Goal: Task Accomplishment & Management: Use online tool/utility

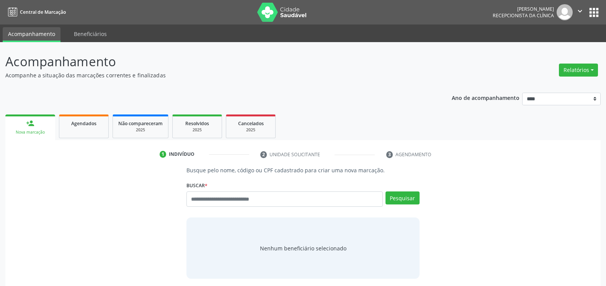
click at [450, 69] on header "Acompanhamento Acompanhe a situação das marcações correntes e finalizadas Relat…" at bounding box center [303, 65] width 596 height 27
click at [244, 201] on input "text" at bounding box center [285, 199] width 196 height 15
type input "**********"
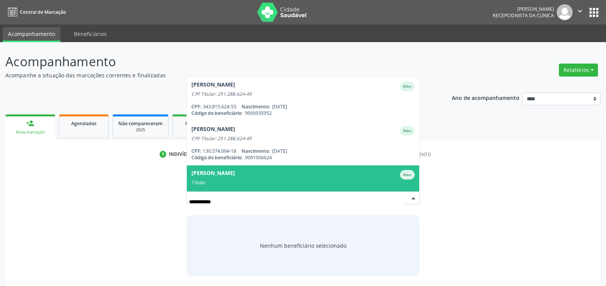
click at [234, 186] on span "[PERSON_NAME] Ativo Titular CPF: 291.288.624-49 Nascimento: [DATE] Código do be…" at bounding box center [303, 187] width 232 height 44
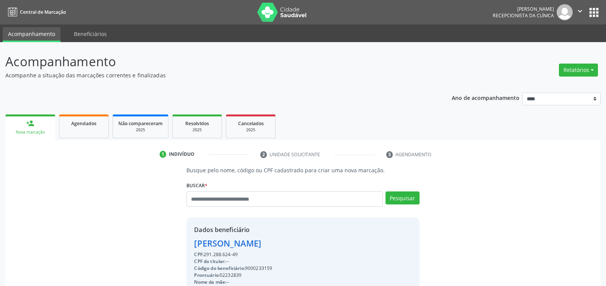
drag, startPoint x: 205, startPoint y: 254, endPoint x: 239, endPoint y: 256, distance: 34.1
click at [239, 256] on div "CPF: 291.288.624-49" at bounding box center [285, 254] width 183 height 7
copy div "291.288.624-49"
click at [237, 246] on div "[PERSON_NAME]" at bounding box center [285, 243] width 183 height 13
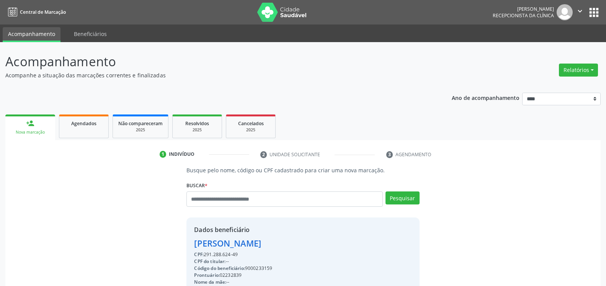
click at [237, 246] on div "[PERSON_NAME]" at bounding box center [285, 243] width 183 height 13
click at [231, 201] on input "text" at bounding box center [285, 199] width 196 height 15
type input "**********"
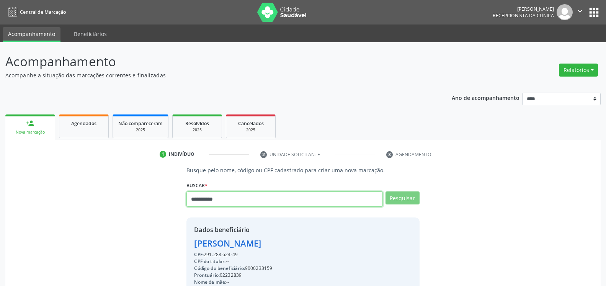
type input "**********"
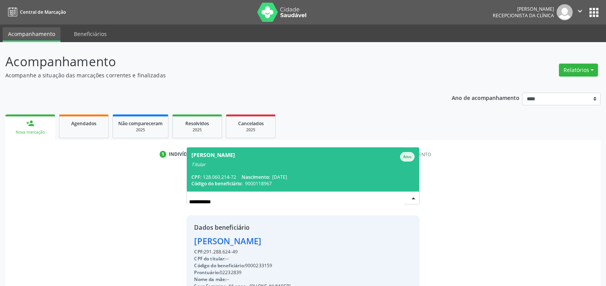
click at [233, 159] on div "[PERSON_NAME]" at bounding box center [214, 157] width 44 height 10
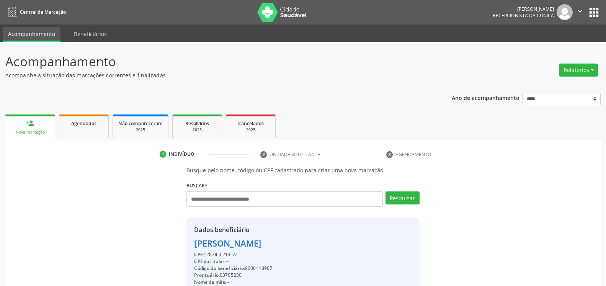
drag, startPoint x: 206, startPoint y: 255, endPoint x: 239, endPoint y: 253, distance: 33.7
click at [239, 253] on div "CPF: 128.060.214-72" at bounding box center [272, 254] width 156 height 7
copy div "128.060.214-72"
click at [237, 243] on div "[PERSON_NAME]" at bounding box center [272, 243] width 156 height 13
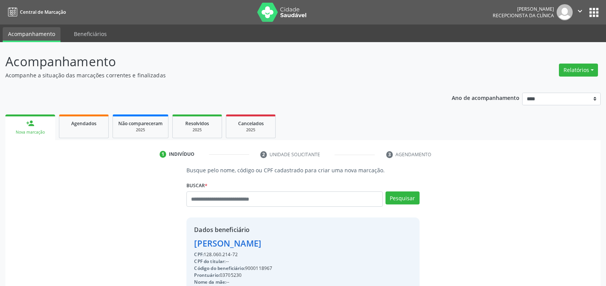
click at [237, 243] on div "[PERSON_NAME]" at bounding box center [272, 243] width 156 height 13
click at [276, 197] on input "text" at bounding box center [285, 199] width 196 height 15
type input "**********"
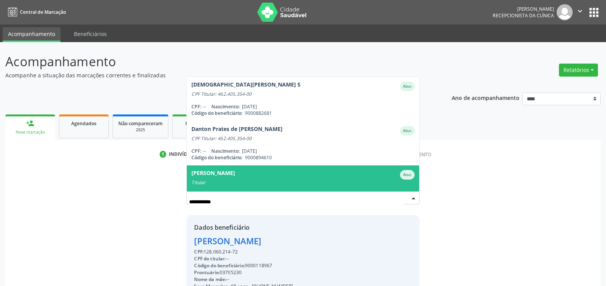
click at [274, 179] on div "[PERSON_NAME]" at bounding box center [303, 175] width 223 height 10
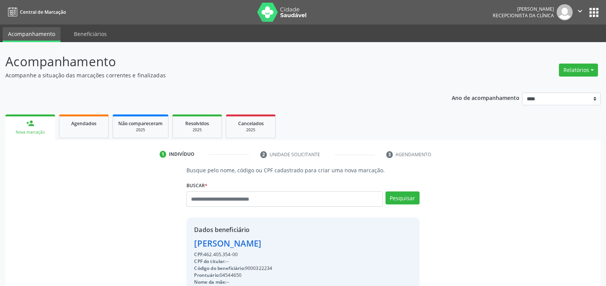
drag, startPoint x: 206, startPoint y: 254, endPoint x: 242, endPoint y: 255, distance: 36.0
click at [242, 255] on div "CPF: 462.405.354-00" at bounding box center [243, 254] width 99 height 7
copy div "462.405.354-00"
click at [274, 245] on div "[PERSON_NAME]" at bounding box center [243, 243] width 99 height 13
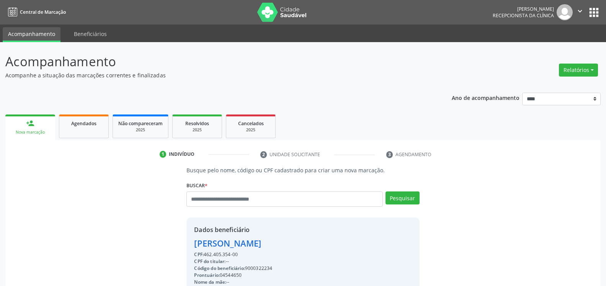
click at [274, 245] on div "[PERSON_NAME]" at bounding box center [243, 243] width 99 height 13
click at [235, 198] on input "text" at bounding box center [285, 199] width 196 height 15
type input "**********"
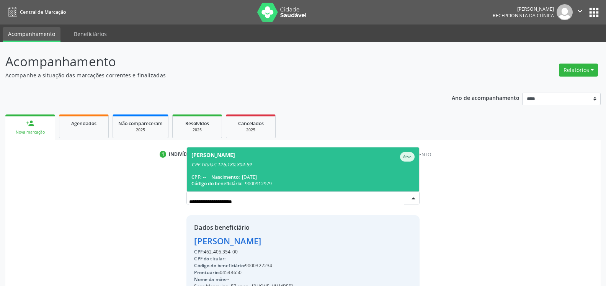
click at [236, 167] on div "CPF Titular: 126.180.804-59" at bounding box center [303, 165] width 223 height 6
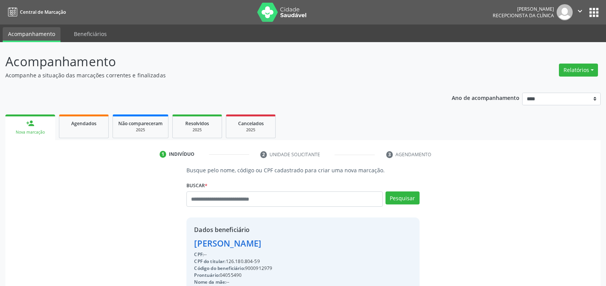
drag, startPoint x: 229, startPoint y: 260, endPoint x: 262, endPoint y: 261, distance: 33.7
click at [262, 261] on div "CPF do titular: 126.180.804-59" at bounding box center [279, 261] width 171 height 7
copy div "126.180.804-59"
click at [224, 244] on div "[PERSON_NAME]" at bounding box center [279, 243] width 171 height 13
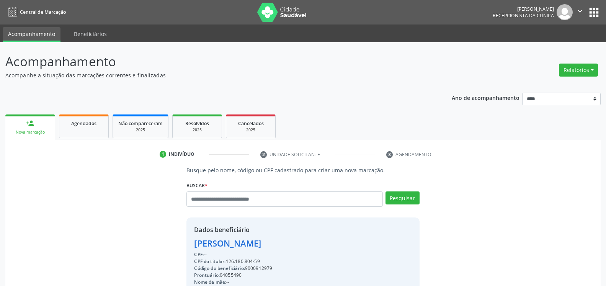
click at [224, 244] on div "[PERSON_NAME]" at bounding box center [279, 243] width 171 height 13
click at [249, 201] on input "text" at bounding box center [285, 199] width 196 height 15
type input "**********"
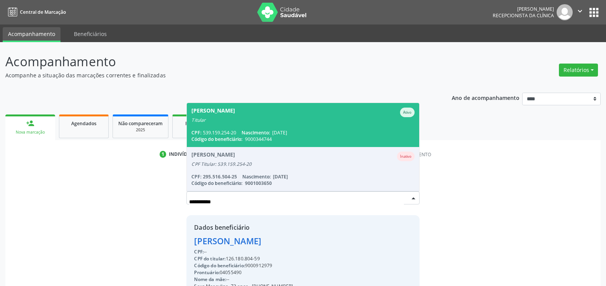
click at [260, 129] on span "[PERSON_NAME] Ativo Titular CPF: 539.159.254-20 Nascimento: [DATE] Código do be…" at bounding box center [303, 125] width 232 height 44
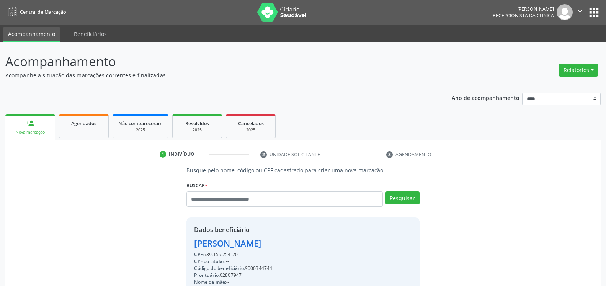
drag, startPoint x: 206, startPoint y: 254, endPoint x: 240, endPoint y: 255, distance: 34.1
click at [240, 255] on div "CPF: 539.159.254-20" at bounding box center [242, 254] width 97 height 7
copy div "539.159.254-20"
click at [231, 242] on div "[PERSON_NAME]" at bounding box center [242, 243] width 97 height 13
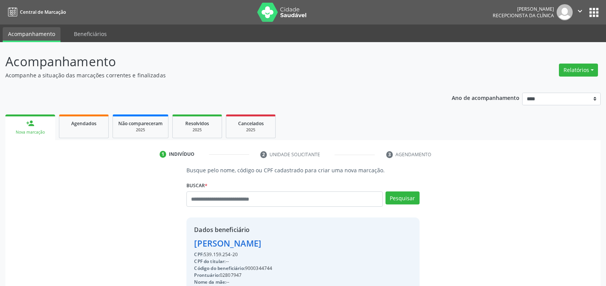
click at [231, 242] on div "[PERSON_NAME]" at bounding box center [242, 243] width 97 height 13
click at [239, 203] on input "text" at bounding box center [285, 199] width 196 height 15
type input "**********"
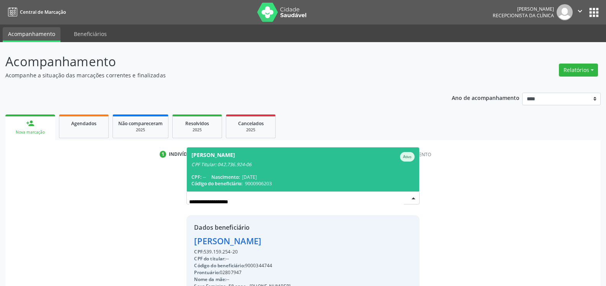
click at [257, 164] on div "CPF Titular: 042.736.924-06" at bounding box center [303, 165] width 223 height 6
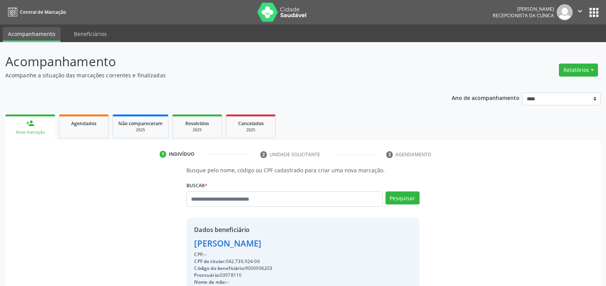
drag, startPoint x: 227, startPoint y: 261, endPoint x: 261, endPoint y: 261, distance: 33.7
click at [261, 261] on div "CPF do titular: 042.736.924-06" at bounding box center [242, 261] width 97 height 7
copy div "042.736.924-06"
click at [233, 246] on div "[PERSON_NAME]" at bounding box center [242, 243] width 97 height 13
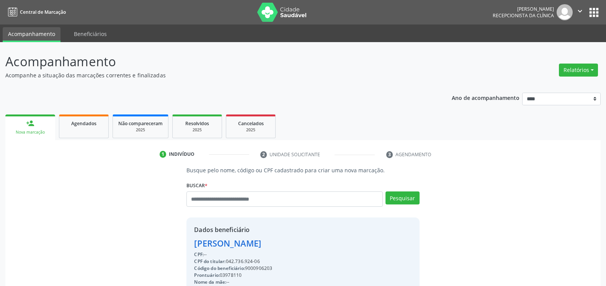
click at [233, 246] on div "[PERSON_NAME]" at bounding box center [242, 243] width 97 height 13
click at [250, 200] on input "text" at bounding box center [285, 199] width 196 height 15
type input "**********"
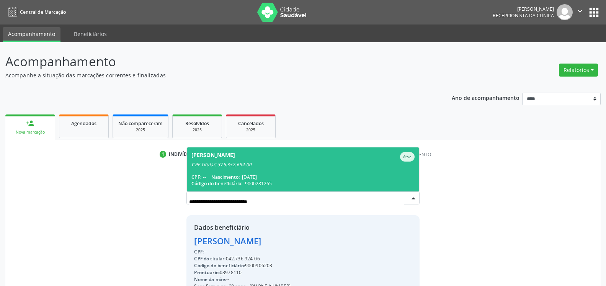
click at [246, 173] on span "[PERSON_NAME] CPF Titular: 375.352.694-00 CPF: -- Nascimento: [DATE] Código do …" at bounding box center [303, 169] width 232 height 44
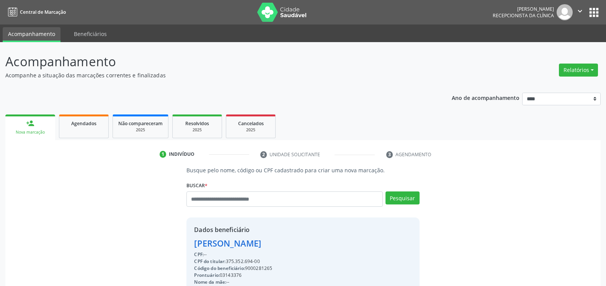
drag, startPoint x: 228, startPoint y: 262, endPoint x: 264, endPoint y: 262, distance: 35.6
click at [264, 262] on div "CPF do titular: 375.352.694-00" at bounding box center [252, 261] width 116 height 7
copy div "375.352.694-00"
click at [222, 244] on div "[PERSON_NAME]" at bounding box center [252, 243] width 116 height 13
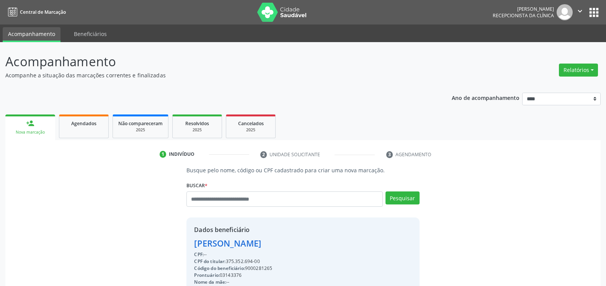
click at [222, 244] on div "[PERSON_NAME]" at bounding box center [252, 243] width 116 height 13
click at [250, 204] on input "text" at bounding box center [285, 199] width 196 height 15
type input "**********"
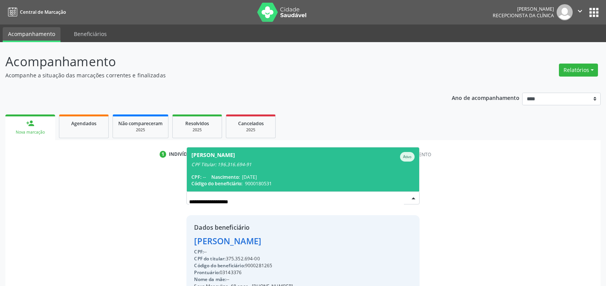
click at [235, 161] on div "[PERSON_NAME]" at bounding box center [214, 157] width 44 height 10
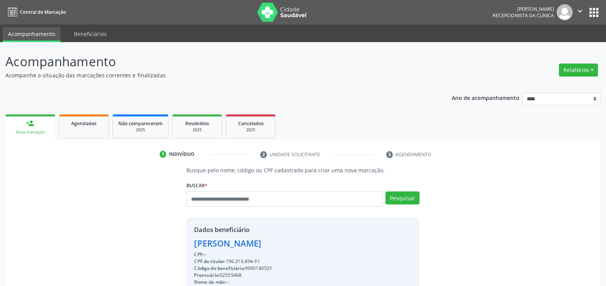
drag, startPoint x: 229, startPoint y: 260, endPoint x: 252, endPoint y: 260, distance: 23.0
click at [252, 260] on div "CPF do titular: 196.316.694-91" at bounding box center [285, 261] width 182 height 7
drag, startPoint x: 227, startPoint y: 259, endPoint x: 270, endPoint y: 261, distance: 42.9
click at [270, 261] on div "CPF do titular: 196.316.694-91" at bounding box center [285, 261] width 182 height 7
copy div "196.316.694-91"
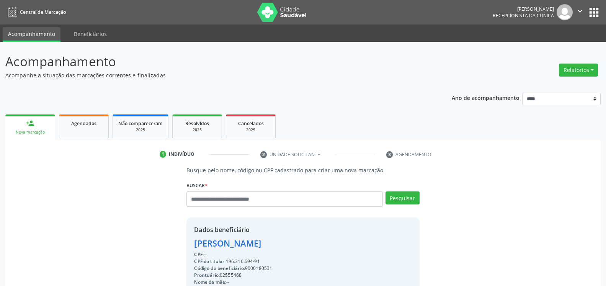
click at [236, 242] on div "[PERSON_NAME]" at bounding box center [285, 243] width 182 height 13
